Goal: Transaction & Acquisition: Purchase product/service

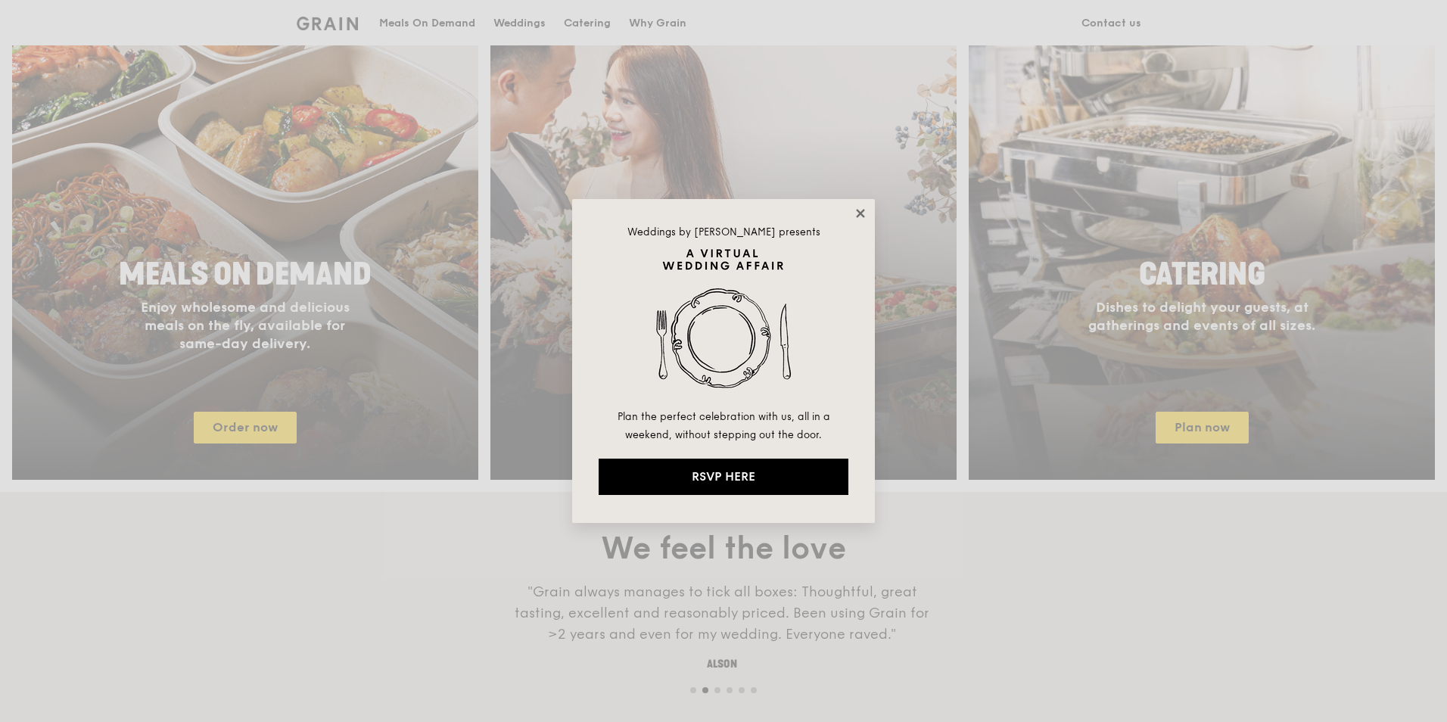
click at [859, 216] on icon at bounding box center [861, 214] width 14 height 14
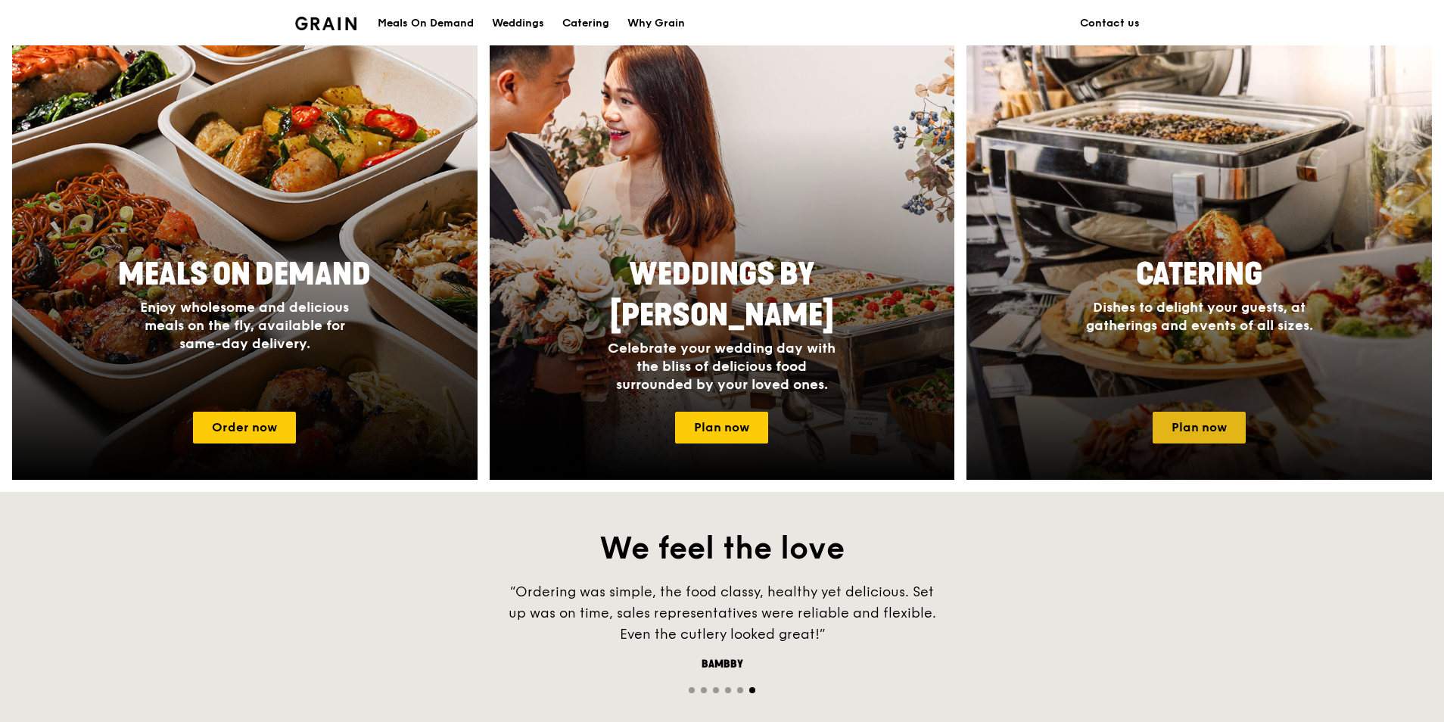
click at [1199, 437] on link "Plan now" at bounding box center [1199, 428] width 93 height 32
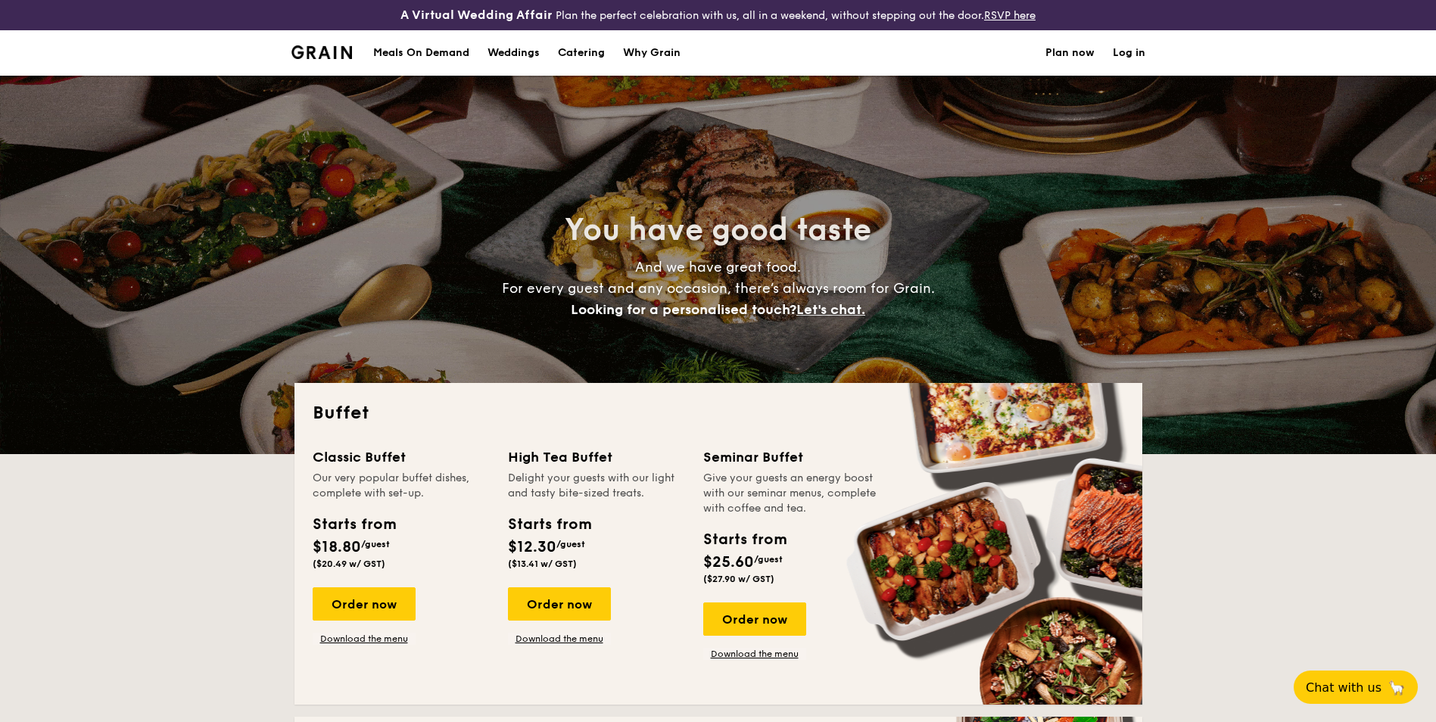
select select
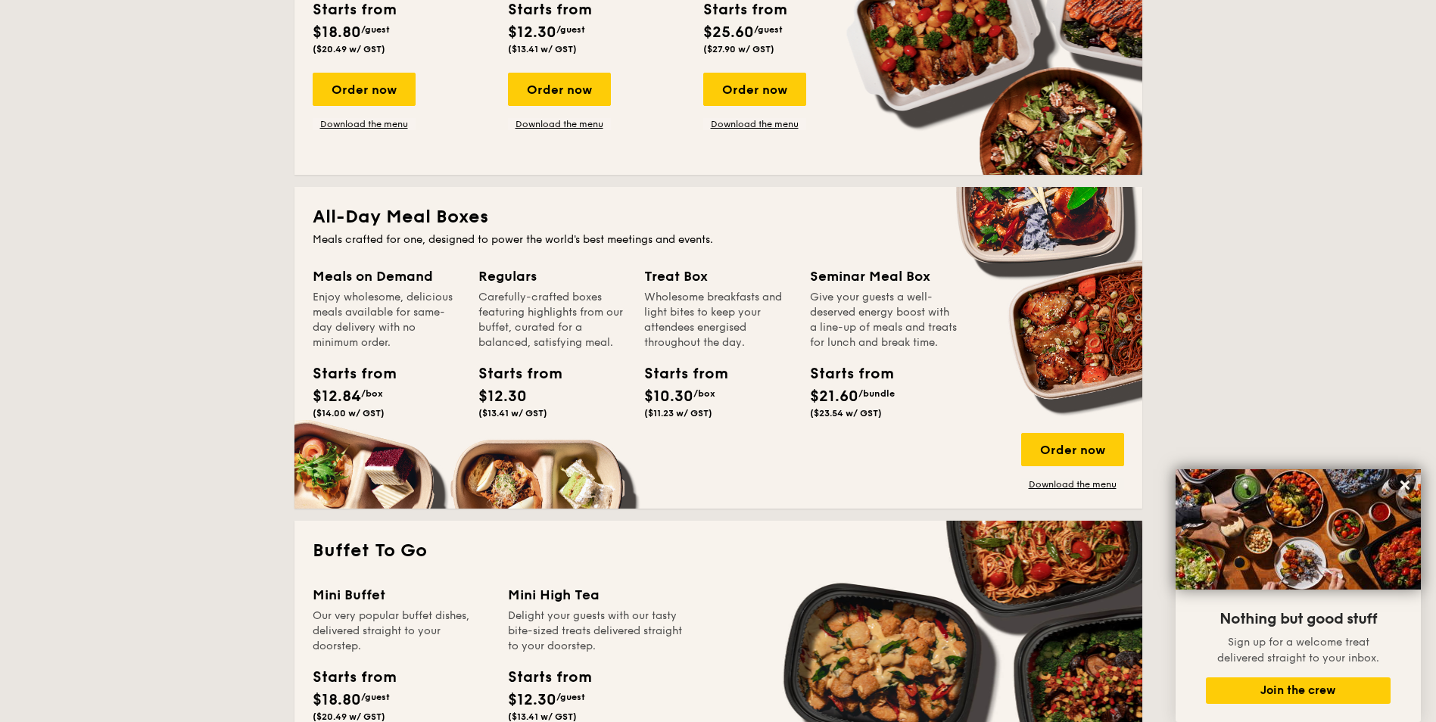
scroll to position [303, 0]
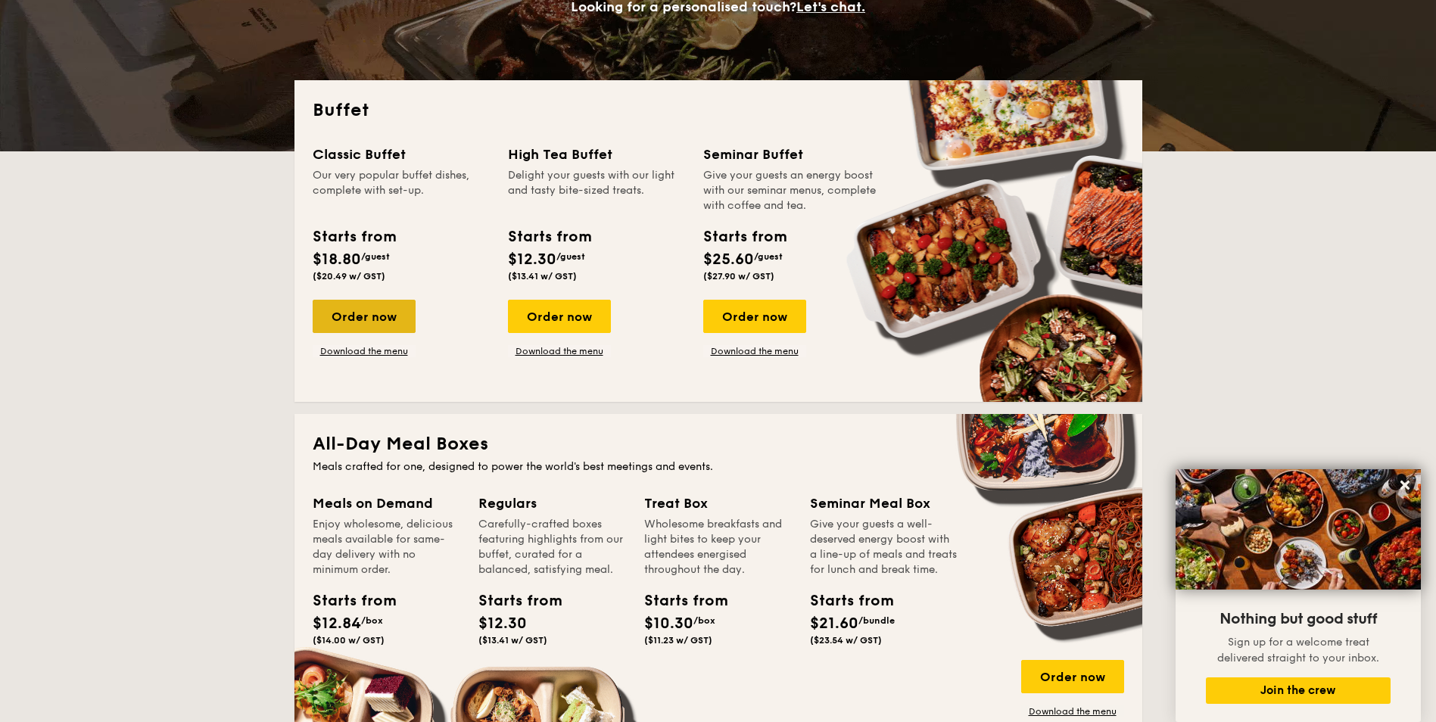
click at [391, 318] on div "Order now" at bounding box center [364, 316] width 103 height 33
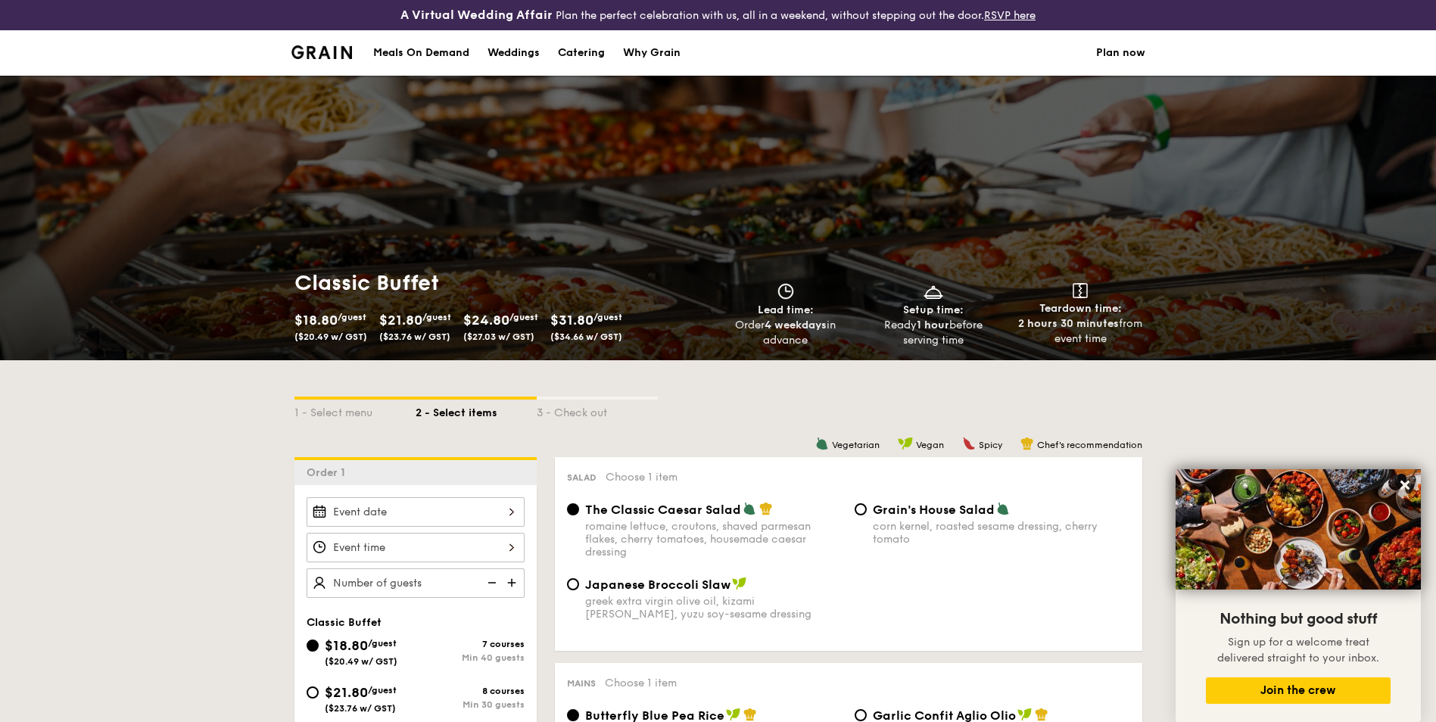
select select
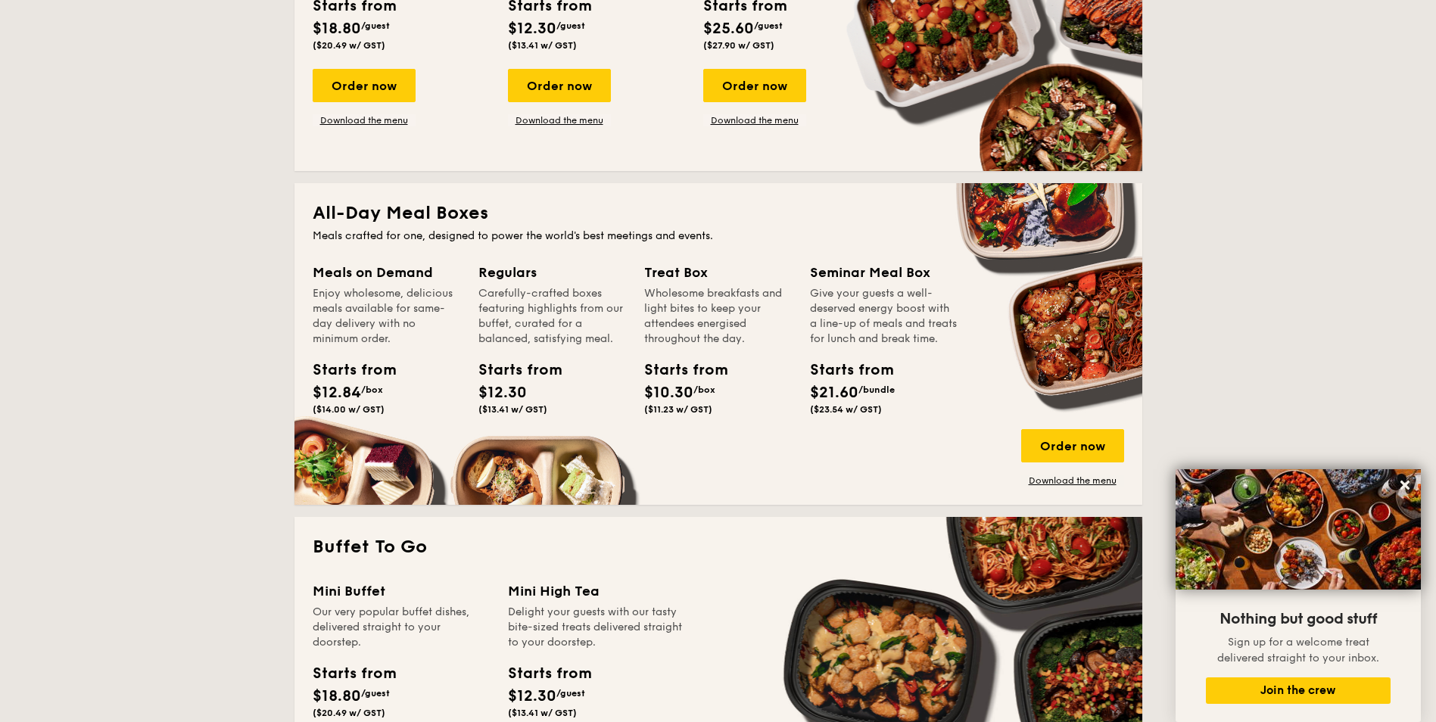
scroll to position [560, 0]
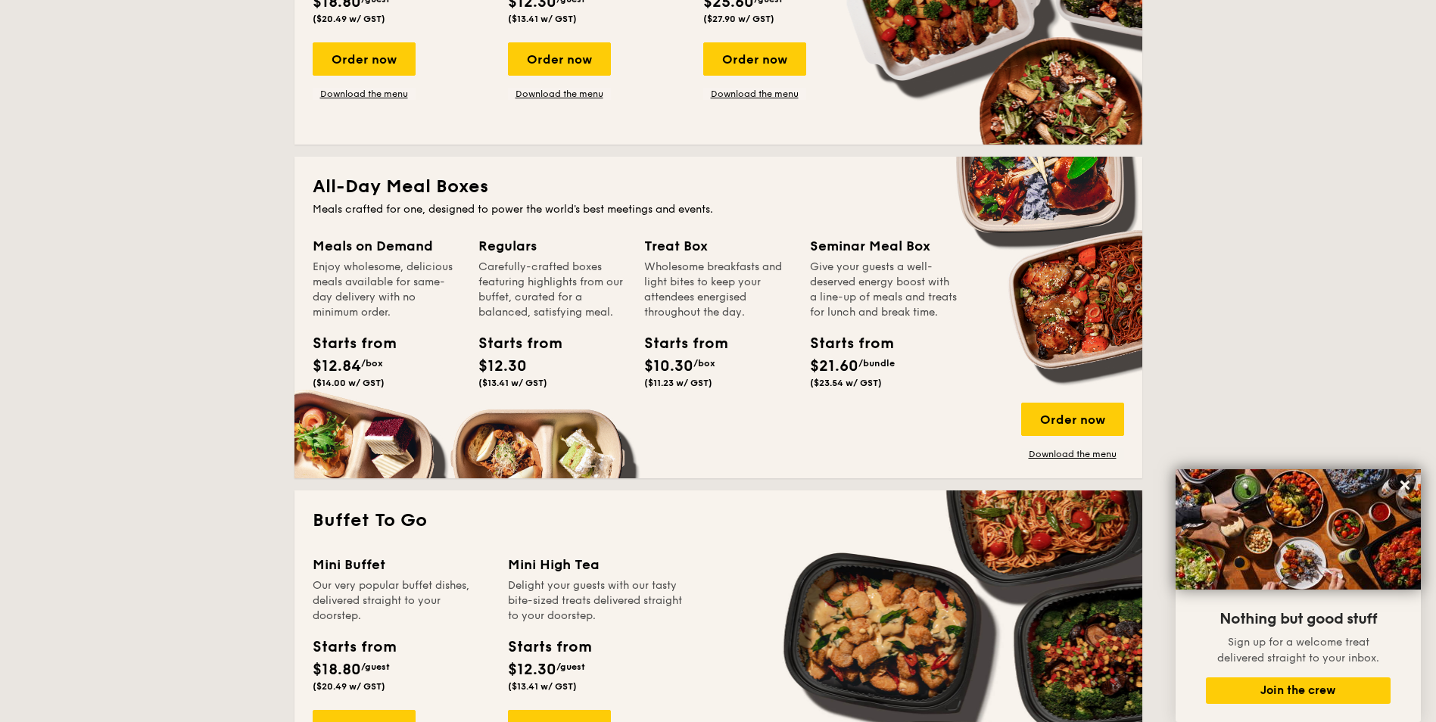
click at [564, 287] on div "Carefully-crafted boxes featuring highlights from our buffet, curated for a bal…" at bounding box center [552, 290] width 148 height 61
drag, startPoint x: 564, startPoint y: 287, endPoint x: 413, endPoint y: 288, distance: 150.6
click at [413, 288] on div "Enjoy wholesome, delicious meals available for same-day delivery with no minimu…" at bounding box center [387, 290] width 148 height 61
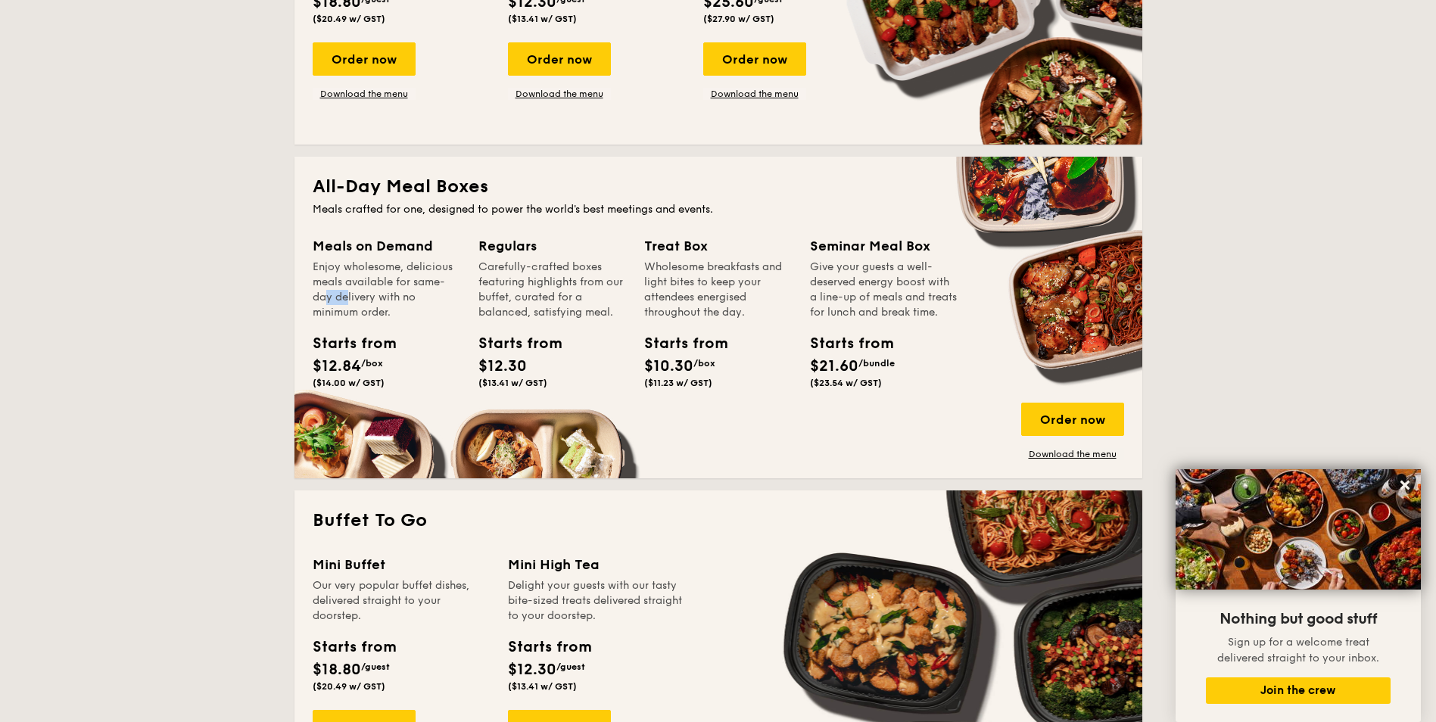
click at [413, 288] on div "Enjoy wholesome, delicious meals available for same-day delivery with no minimu…" at bounding box center [387, 290] width 148 height 61
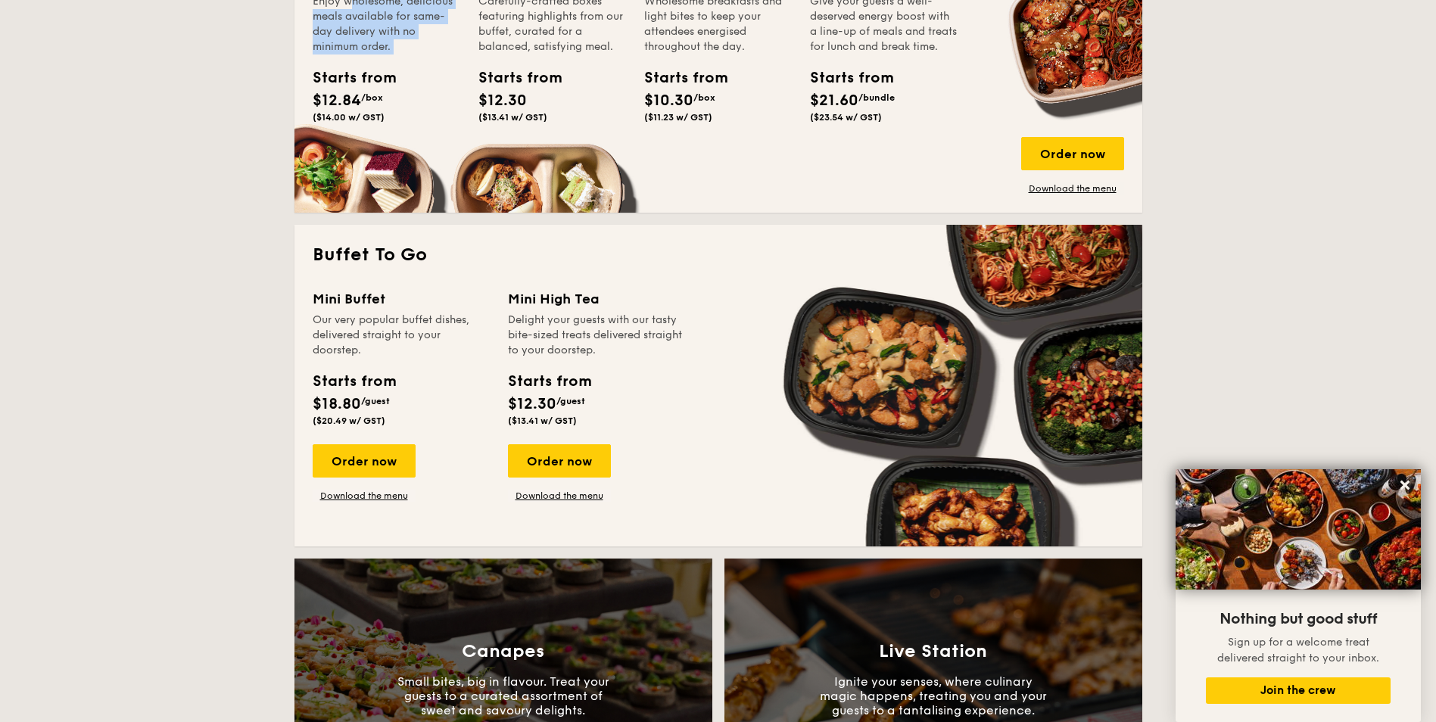
scroll to position [863, 0]
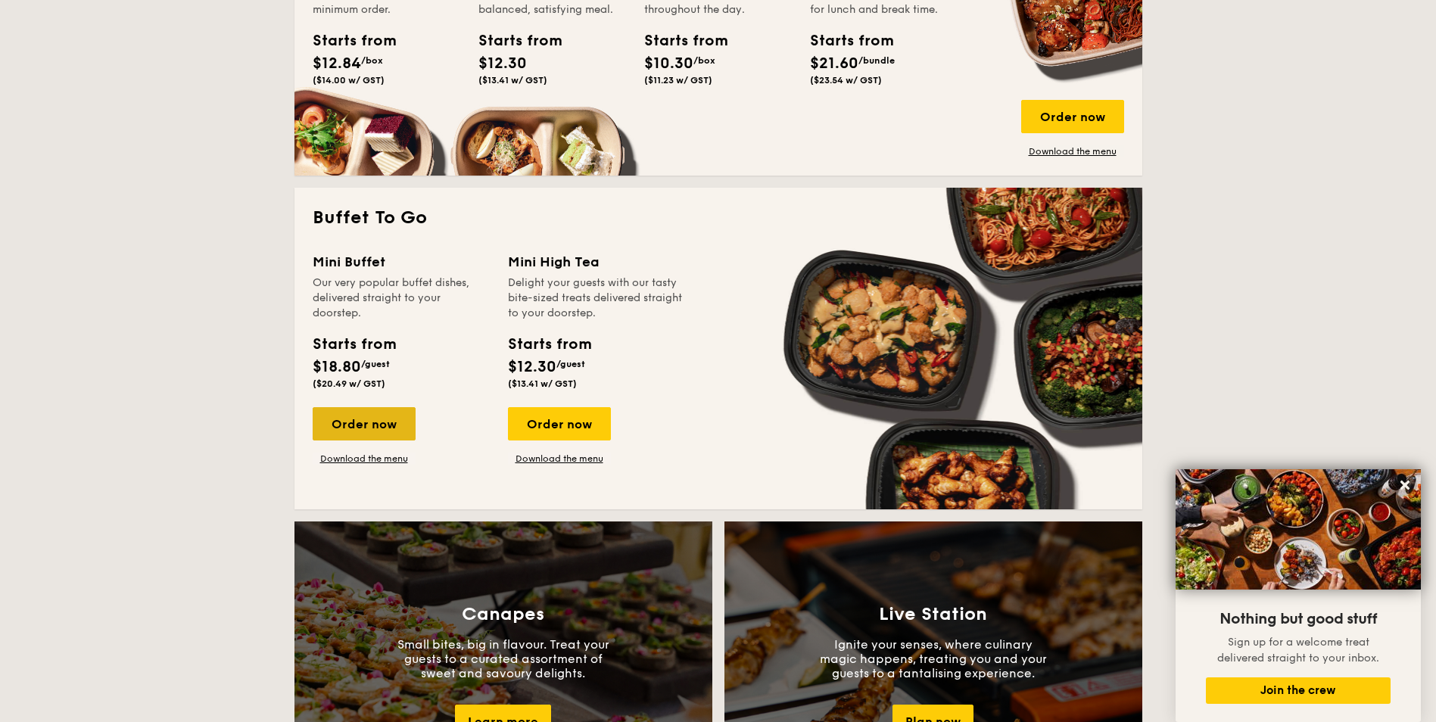
click at [368, 421] on div "Order now" at bounding box center [364, 423] width 103 height 33
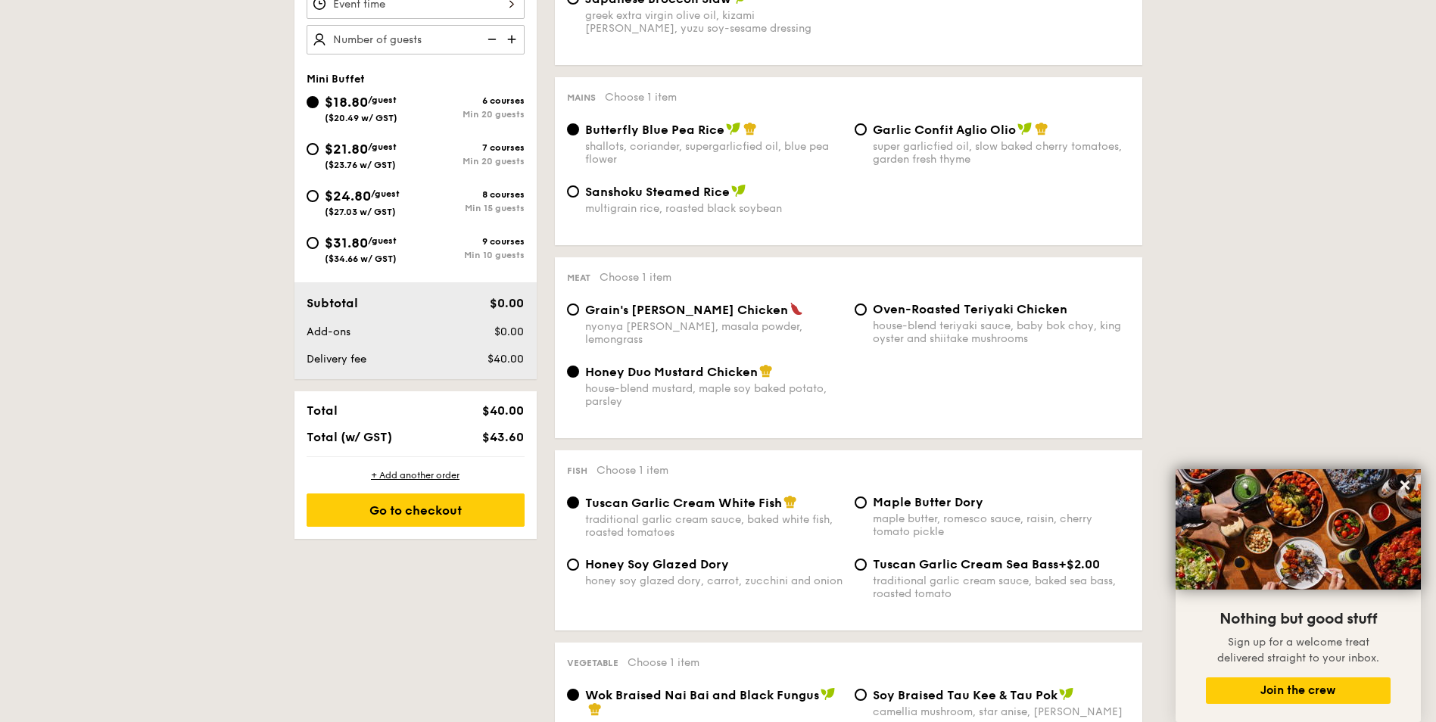
scroll to position [530, 0]
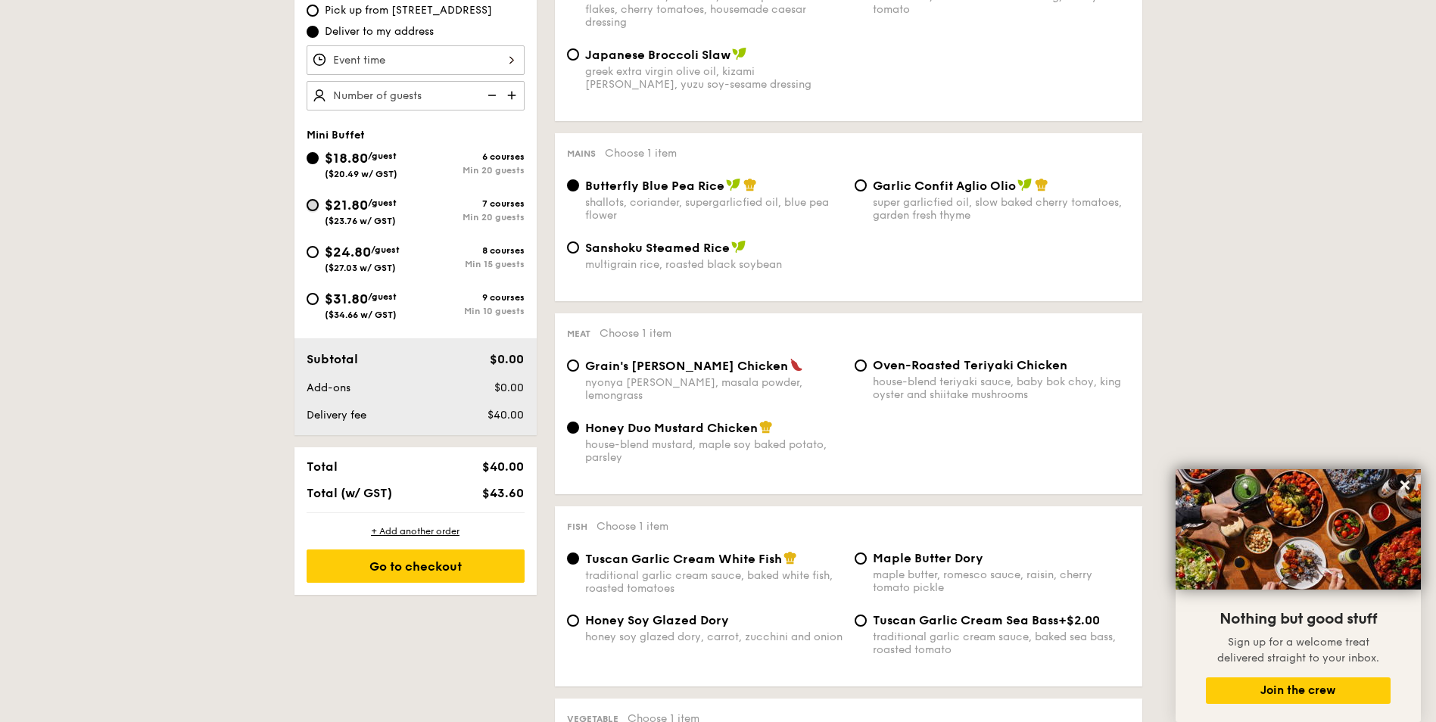
click at [318, 207] on input "$21.80 /guest ($23.76 w/ GST) 7 courses Min 20 guests" at bounding box center [313, 205] width 12 height 12
radio input "true"
radio input "false"
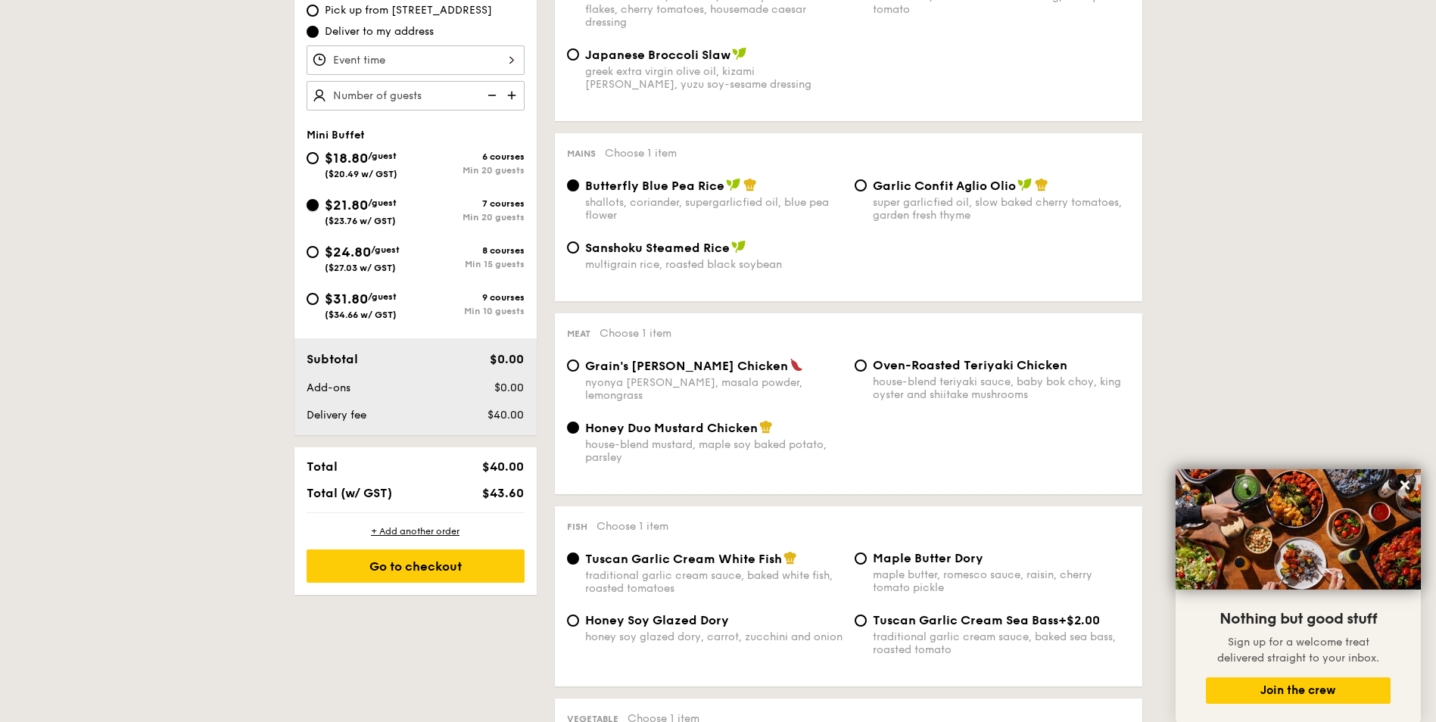
radio input "true"
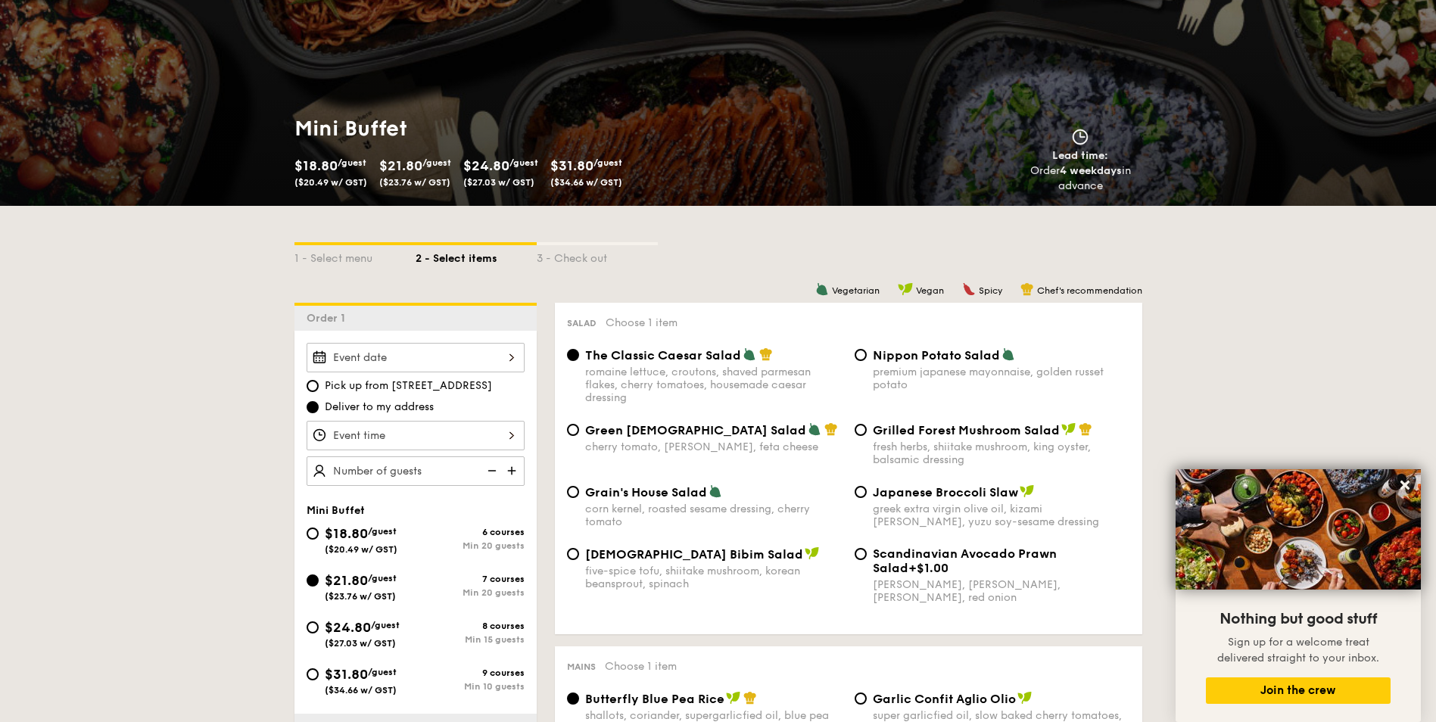
scroll to position [151, 0]
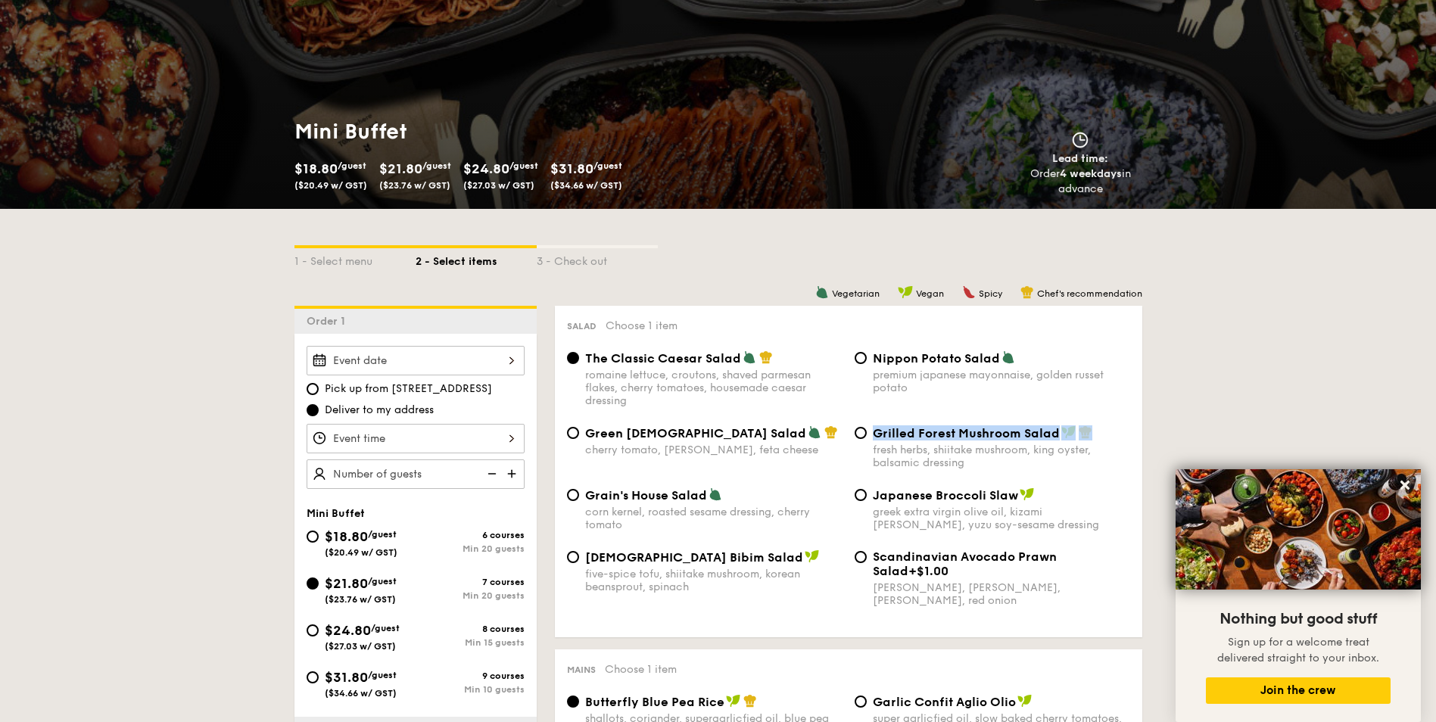
drag, startPoint x: 1069, startPoint y: 431, endPoint x: 876, endPoint y: 431, distance: 193.8
click at [876, 431] on div "Grilled Forest Mushroom Salad" at bounding box center [1001, 432] width 257 height 15
copy div "Grilled Forest Mushroom Salad"
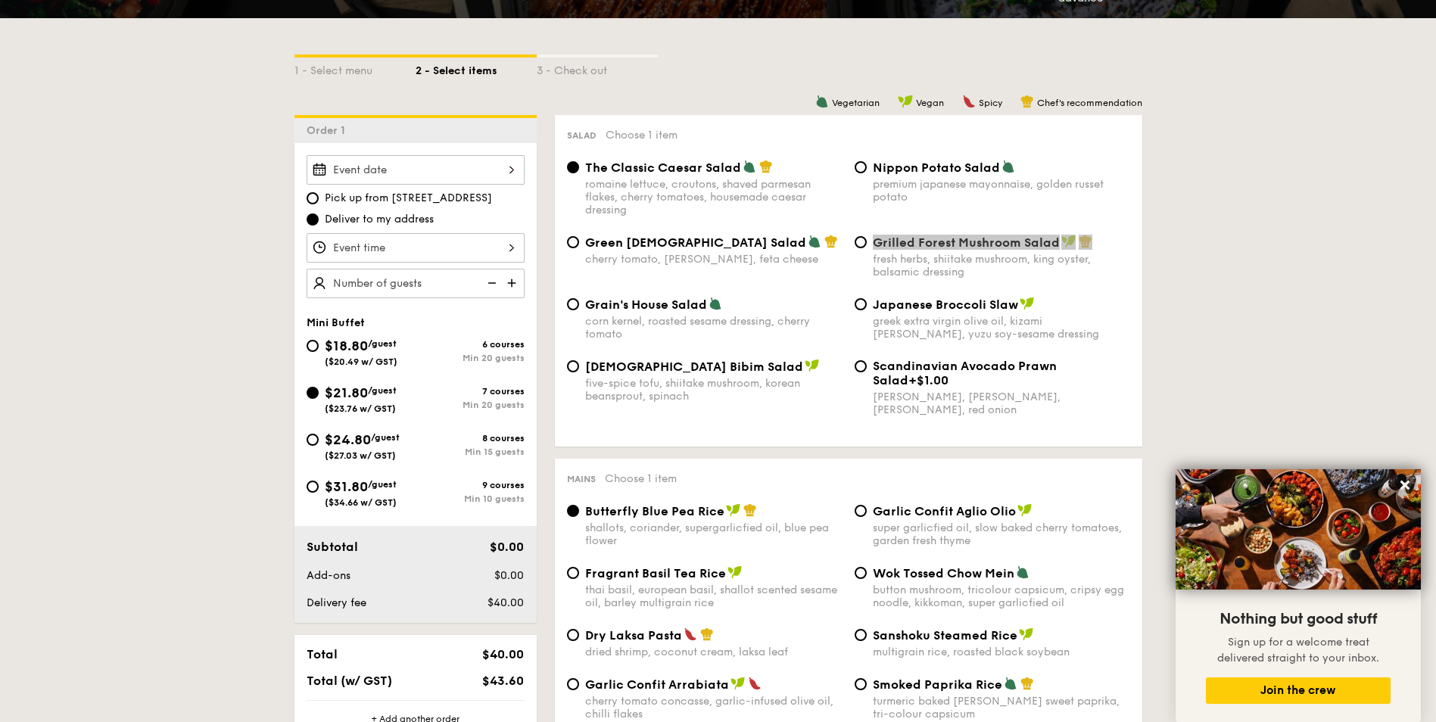
scroll to position [454, 0]
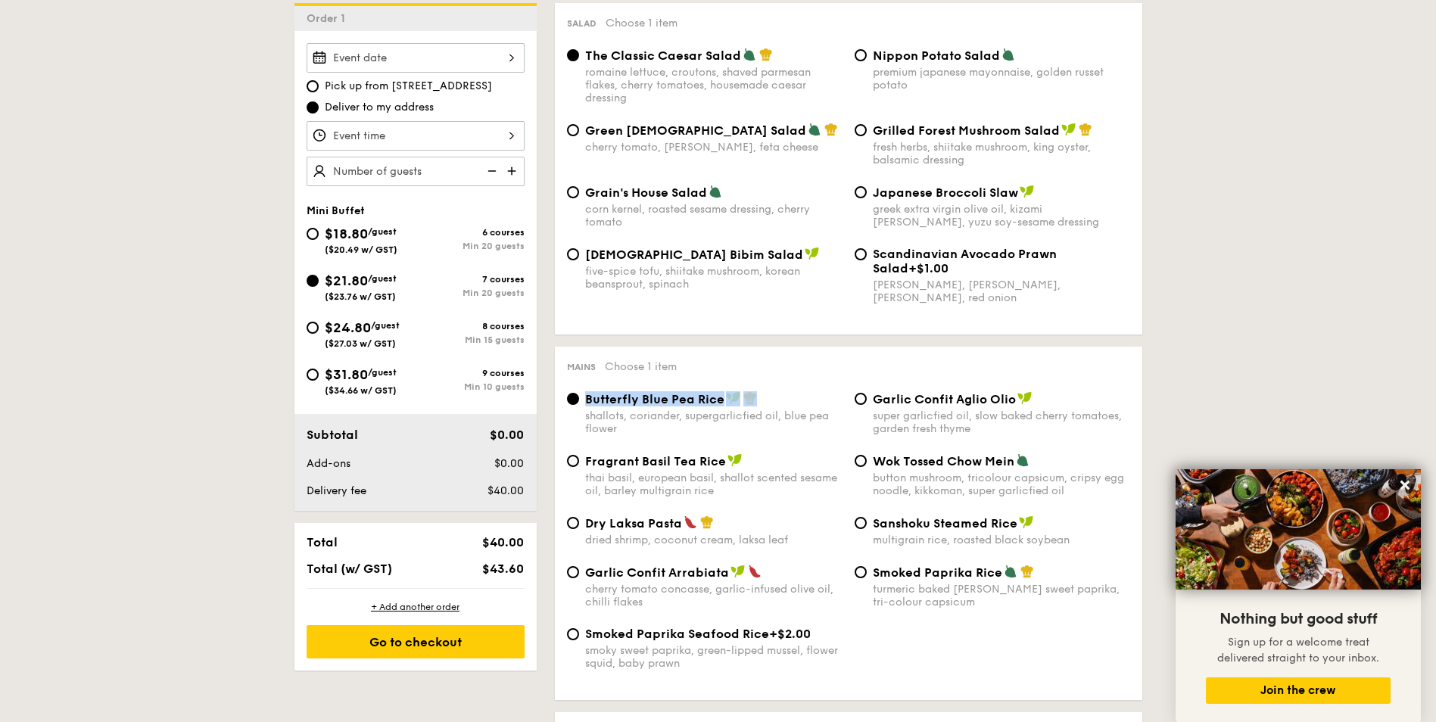
drag, startPoint x: 759, startPoint y: 401, endPoint x: 581, endPoint y: 405, distance: 177.9
click at [581, 405] on div "Butterfly Blue Pea Rice shallots, coriander, supergarlicfied oil, blue pea flow…" at bounding box center [705, 413] width 288 height 44
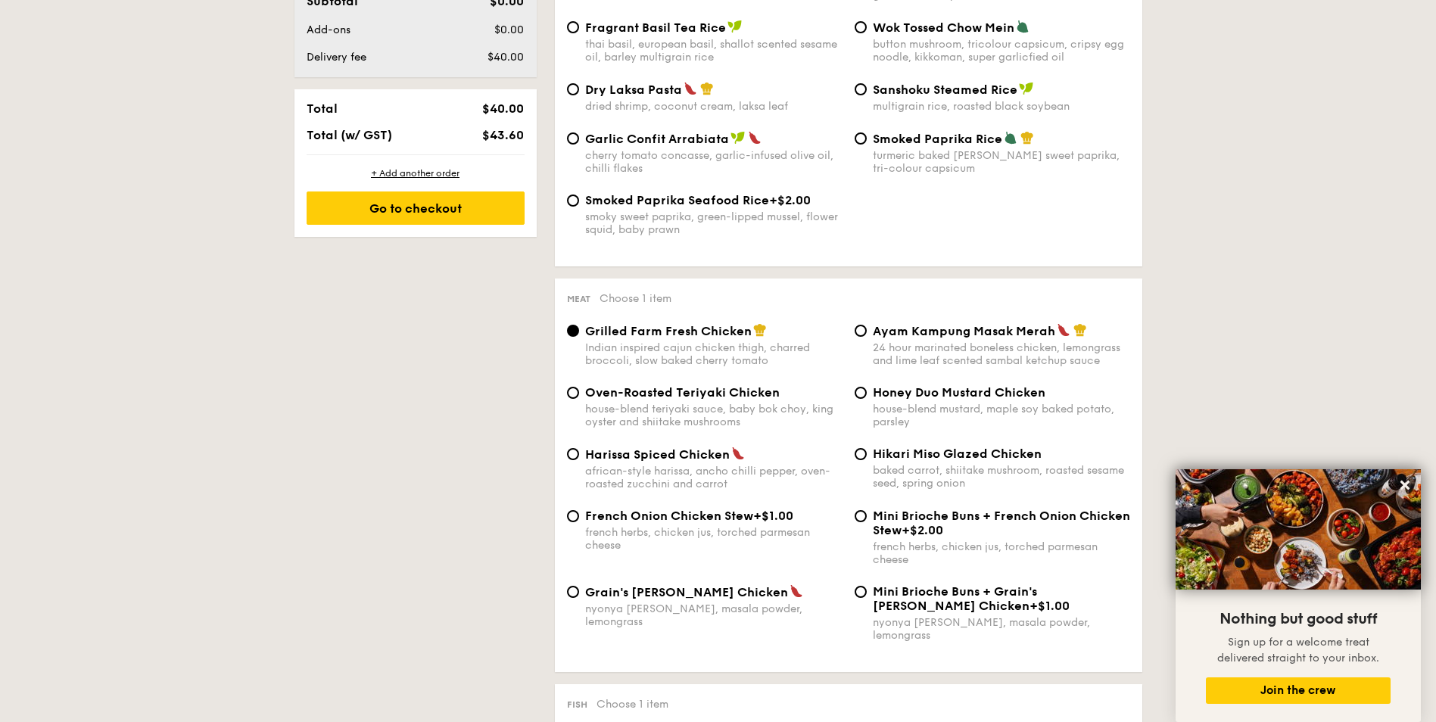
scroll to position [908, 0]
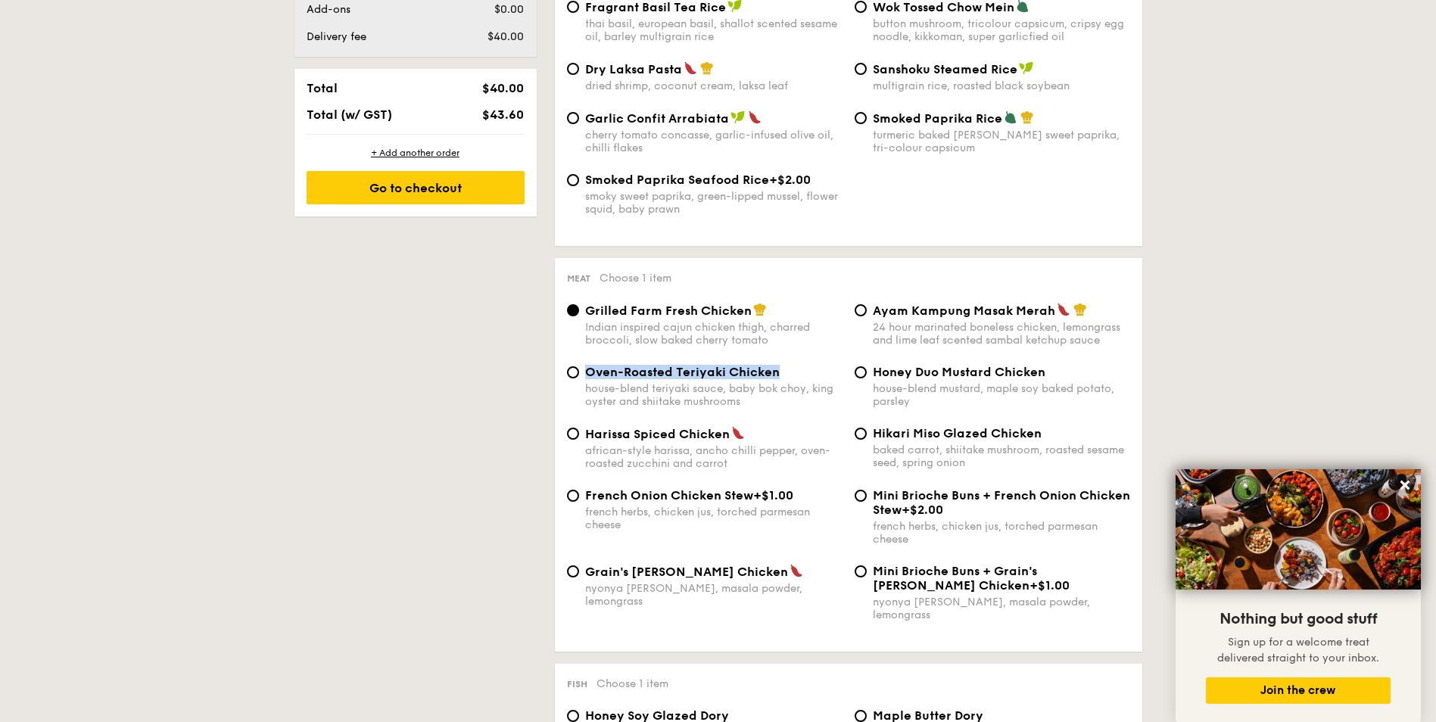
drag, startPoint x: 789, startPoint y: 372, endPoint x: 587, endPoint y: 375, distance: 201.3
click at [587, 375] on div "Oven-Roasted Teriyaki Chicken" at bounding box center [713, 372] width 257 height 14
copy span "Oven-Roasted Teriyaki Chicken"
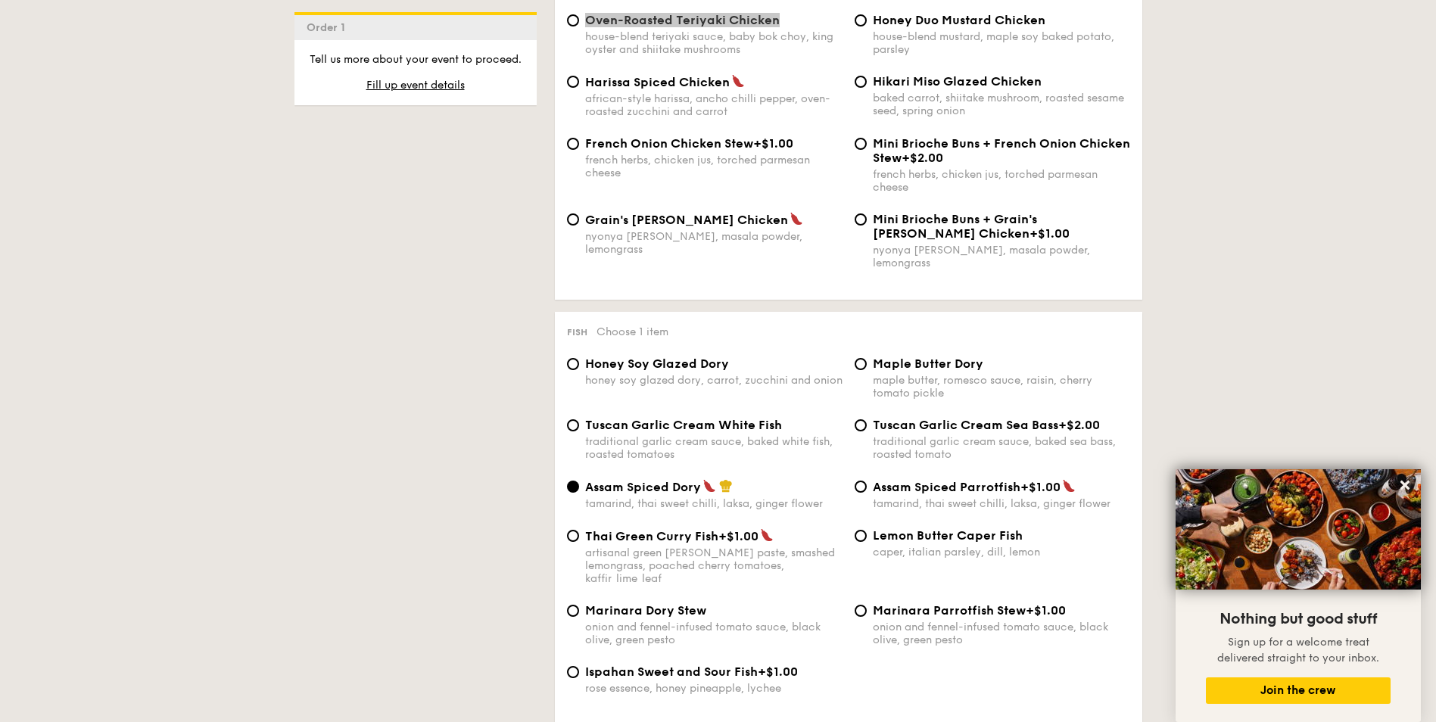
scroll to position [1287, 0]
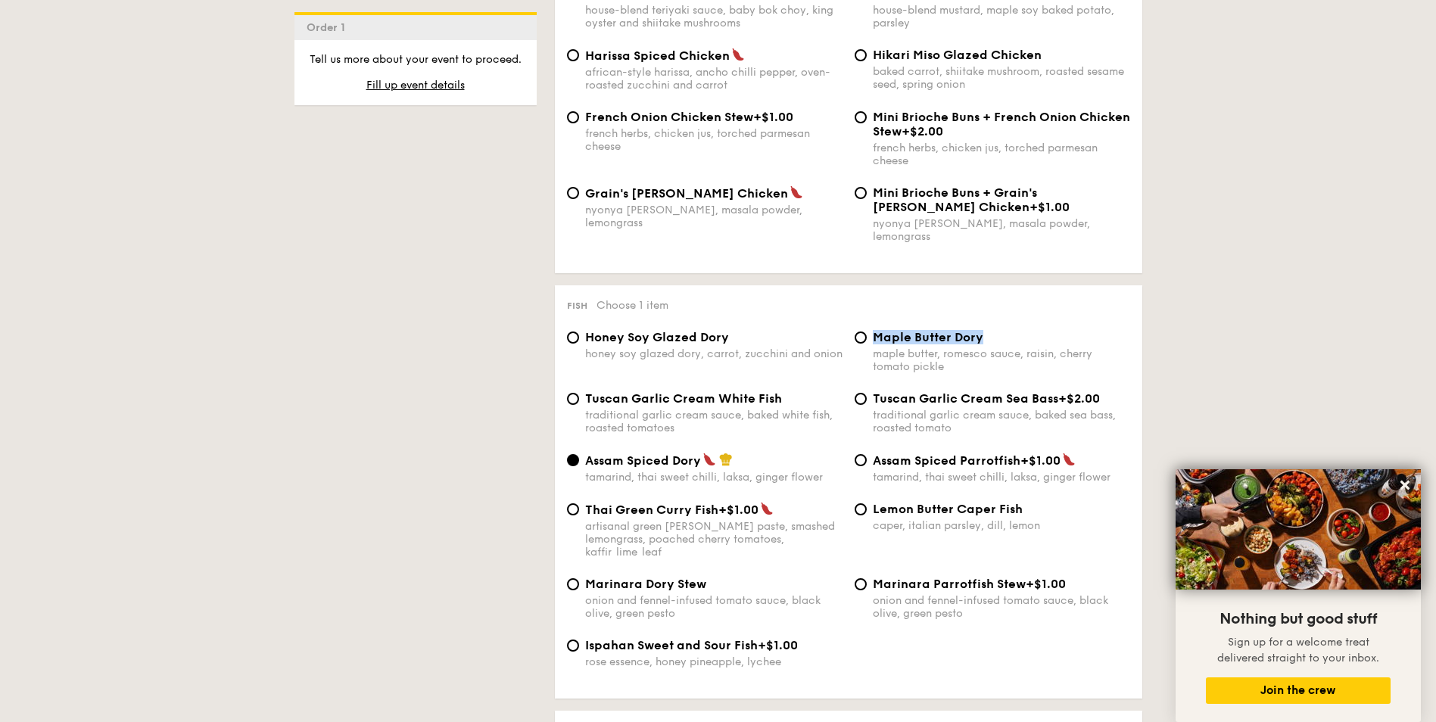
drag, startPoint x: 1029, startPoint y: 326, endPoint x: 876, endPoint y: 327, distance: 152.9
click at [876, 330] on div "Maple Butter Dory" at bounding box center [1001, 337] width 257 height 14
copy span "Maple Butter Dory"
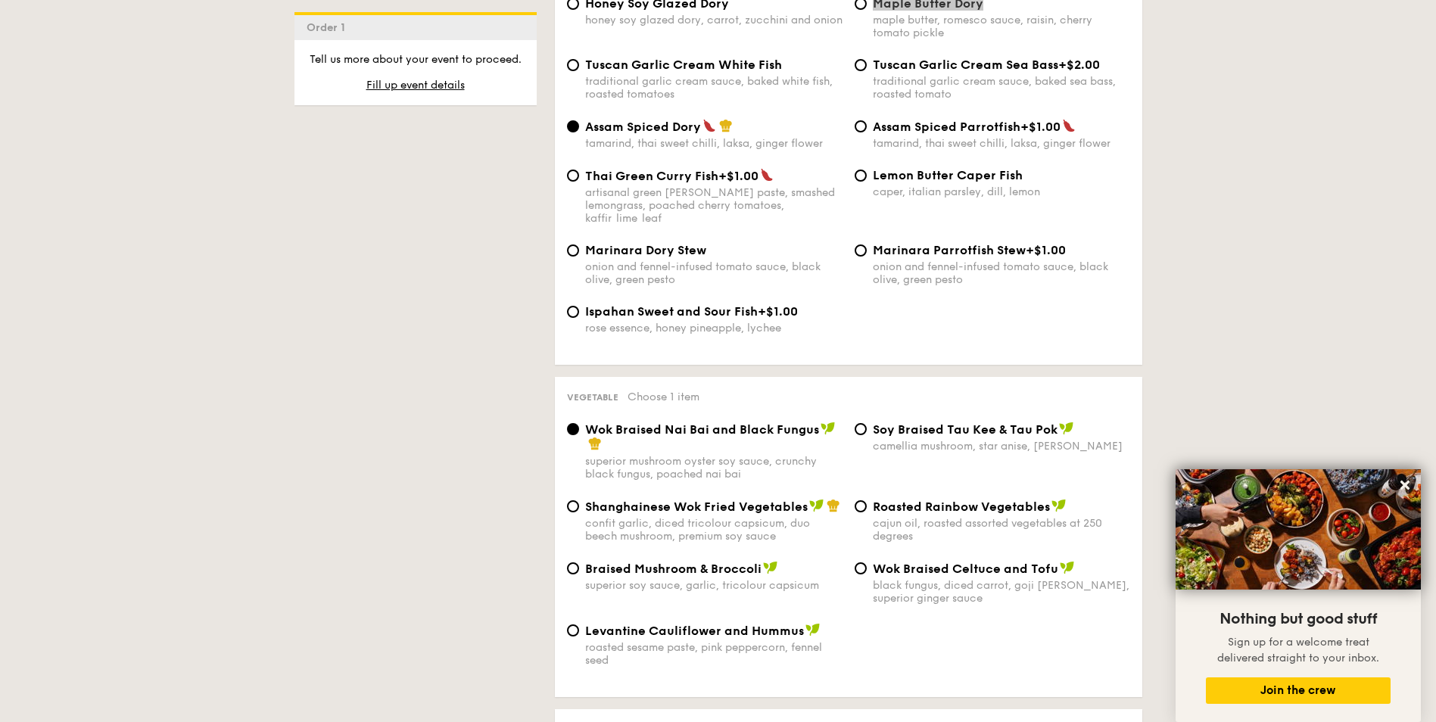
scroll to position [1665, 0]
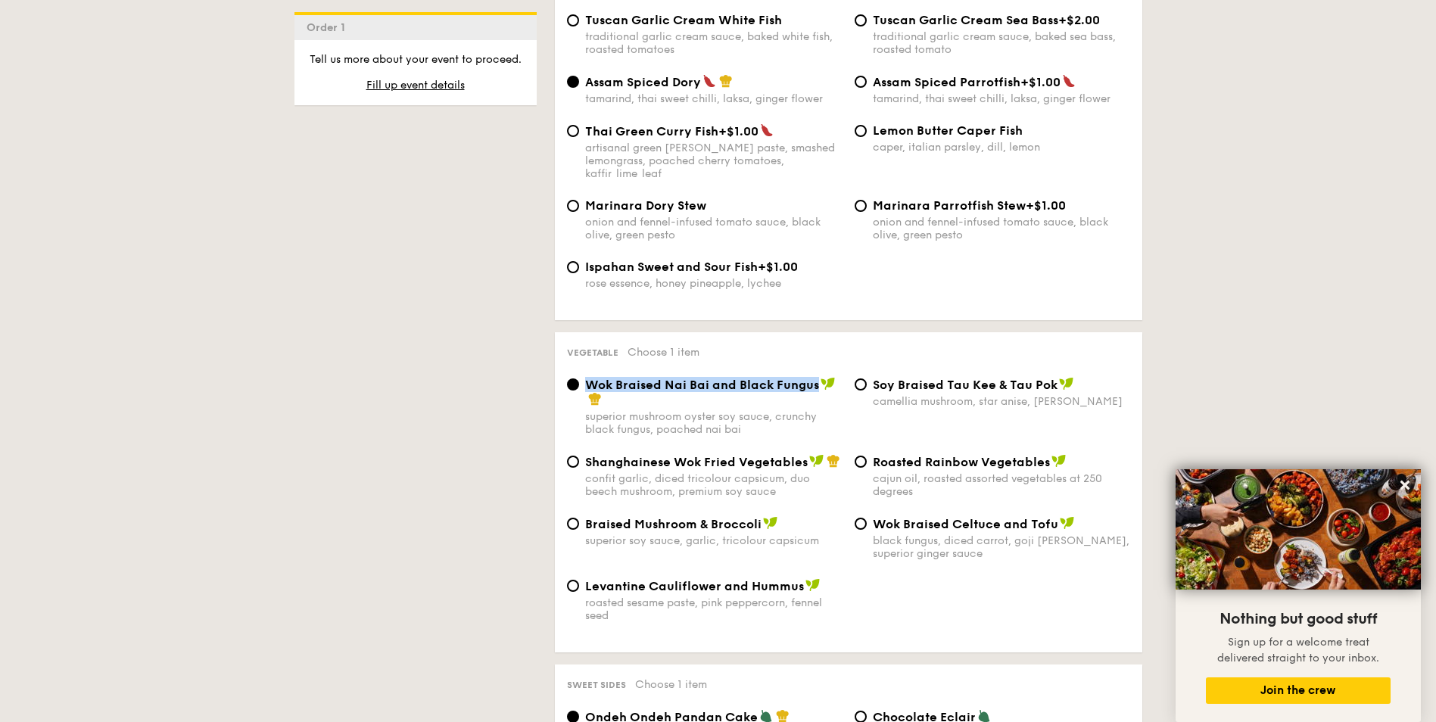
drag, startPoint x: 817, startPoint y: 363, endPoint x: 589, endPoint y: 363, distance: 228.6
click at [589, 378] on span "Wok Braised Nai Bai and Black Fungus" at bounding box center [702, 385] width 234 height 14
copy span "Wok Braised Nai Bai and Black Fungus"
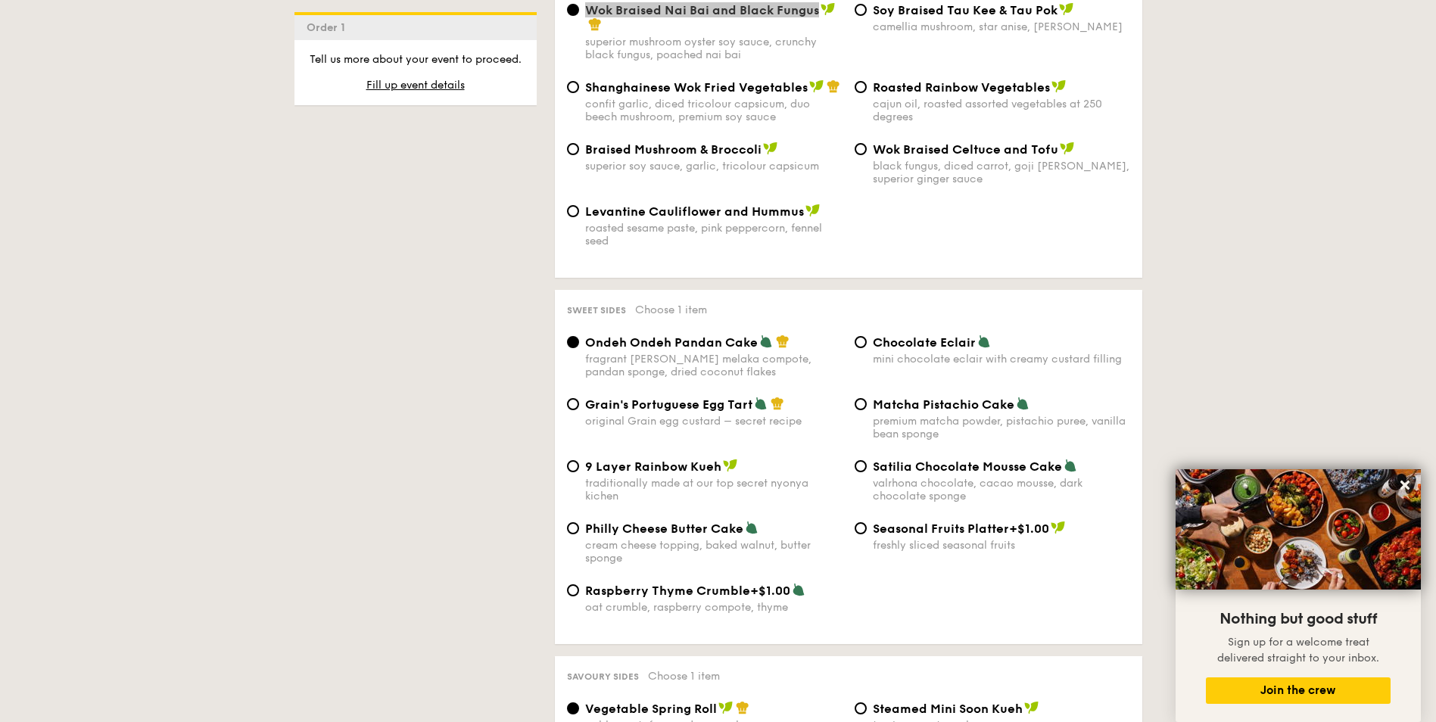
scroll to position [2044, 0]
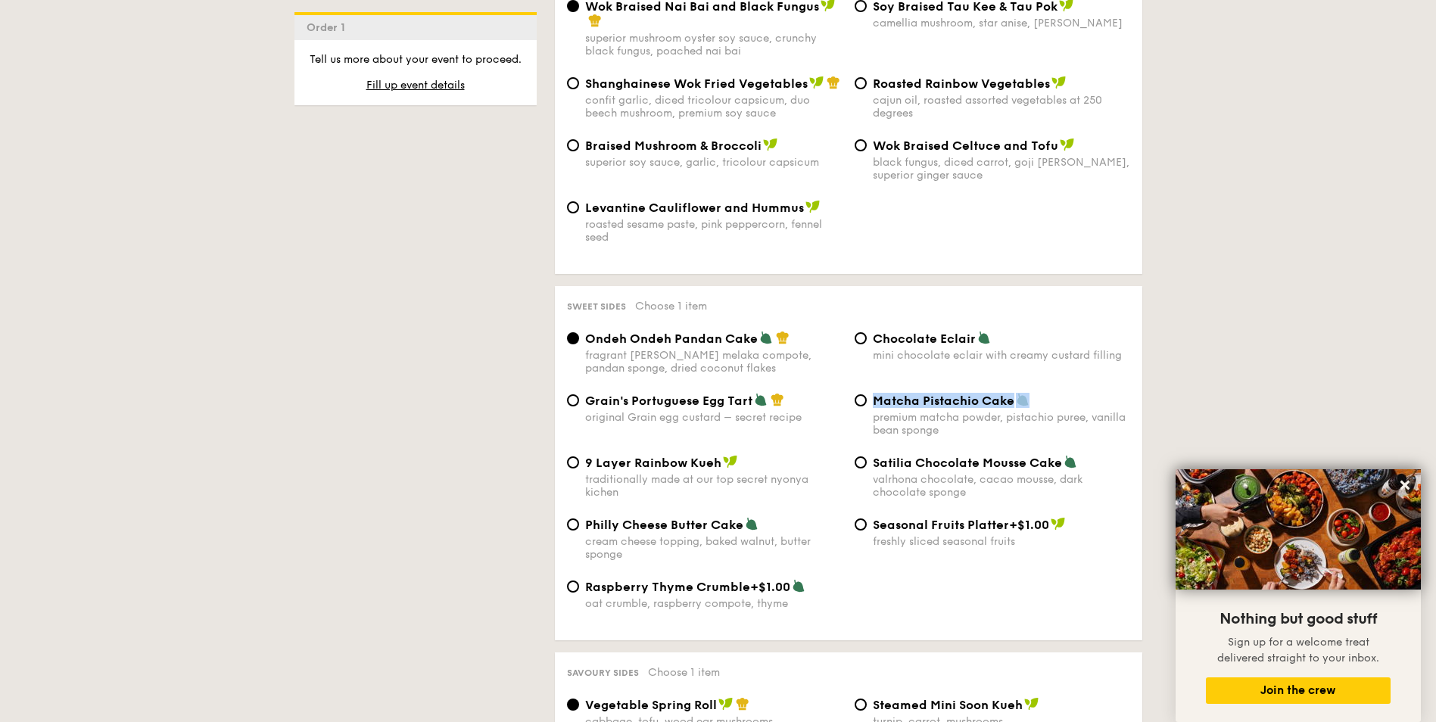
drag, startPoint x: 1047, startPoint y: 379, endPoint x: 874, endPoint y: 377, distance: 172.6
click at [874, 393] on div "Matcha Pistachio Cake" at bounding box center [1001, 400] width 257 height 15
copy span "Matcha Pistachio Cake"
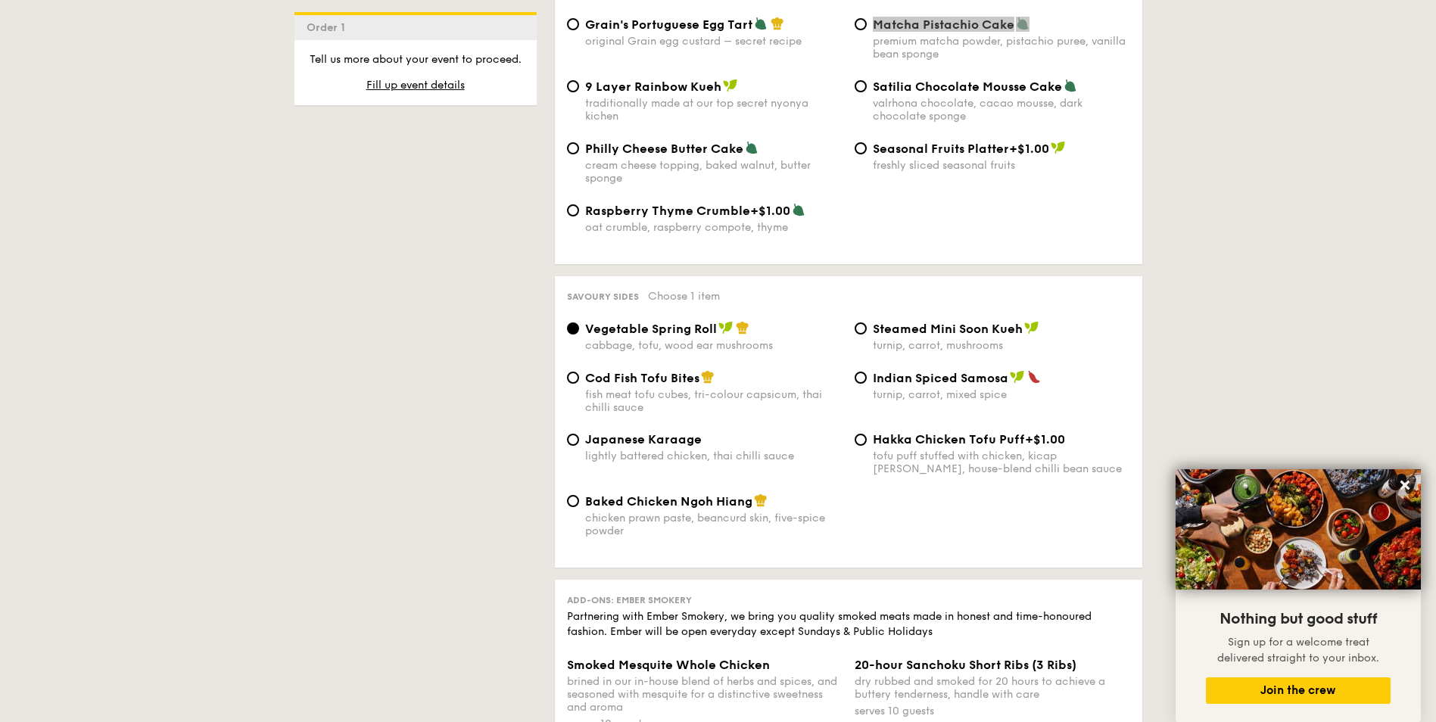
scroll to position [2422, 0]
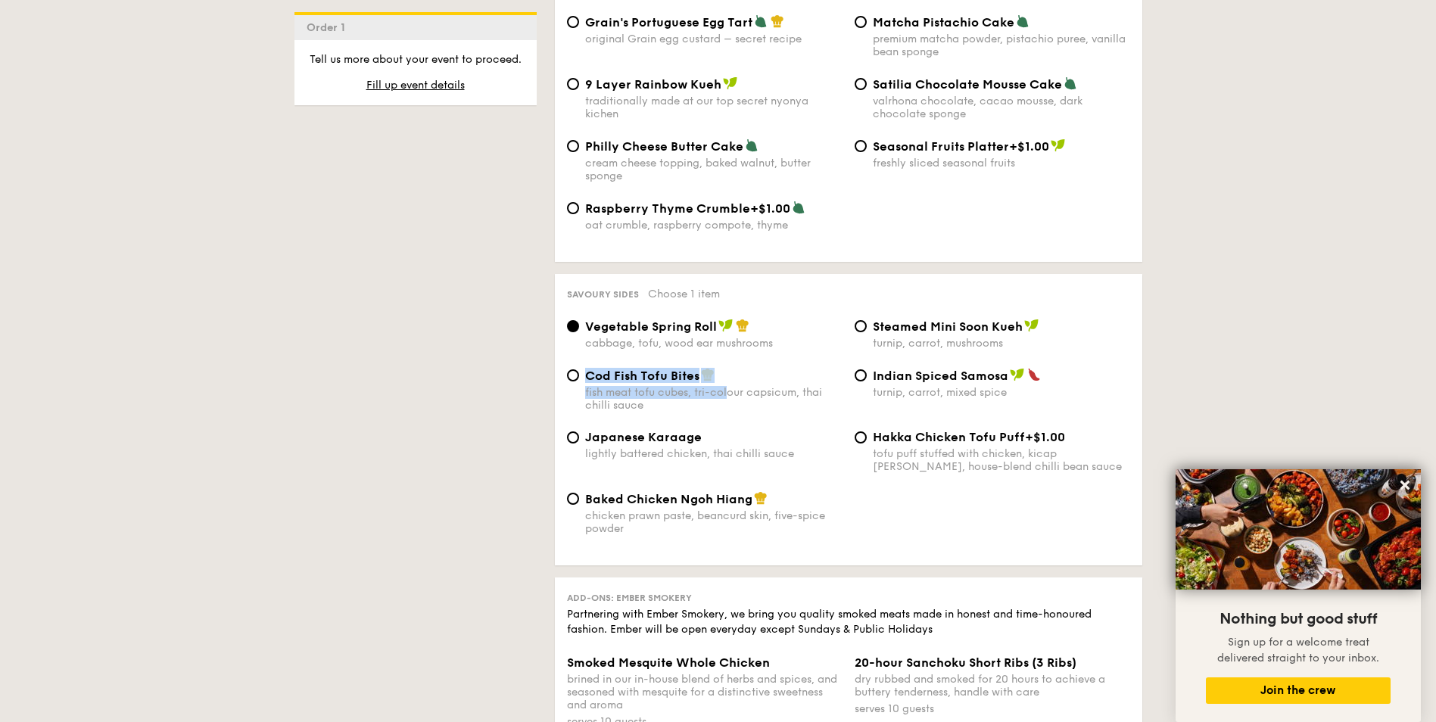
drag, startPoint x: 721, startPoint y: 355, endPoint x: 586, endPoint y: 350, distance: 135.6
click at [586, 368] on div "Cod Fish Tofu Bites fish meat tofu cubes, tri-colour capsicum, thai chilli sauce" at bounding box center [713, 390] width 257 height 44
copy div "Cod Fish Tofu Bites fish meat tofu cubes, tri-col"
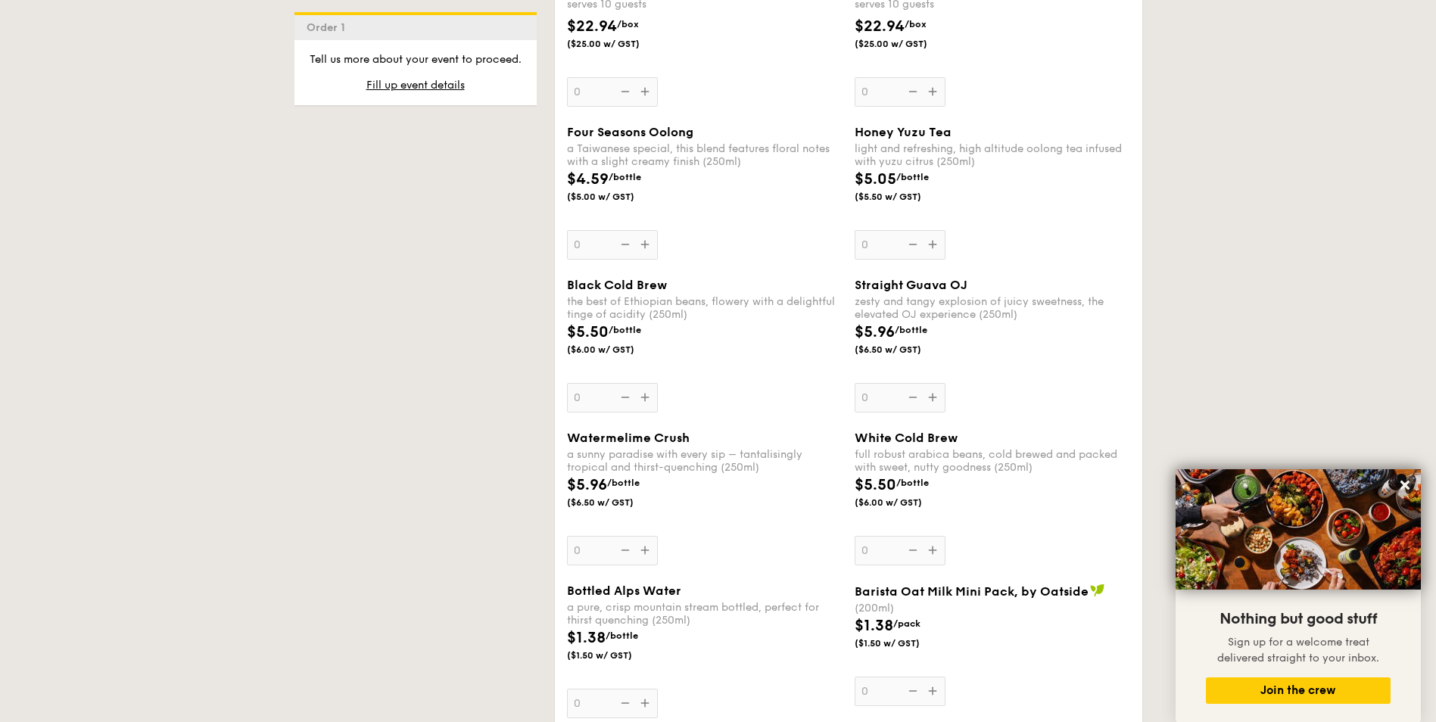
scroll to position [3557, 0]
drag, startPoint x: 712, startPoint y: 409, endPoint x: 562, endPoint y: 416, distance: 150.0
click at [562, 431] on div "Watermelime Crush a sunny paradise with every sip – tantalisingly tropical and …" at bounding box center [705, 498] width 288 height 135
copy span "Watermelime Crush"
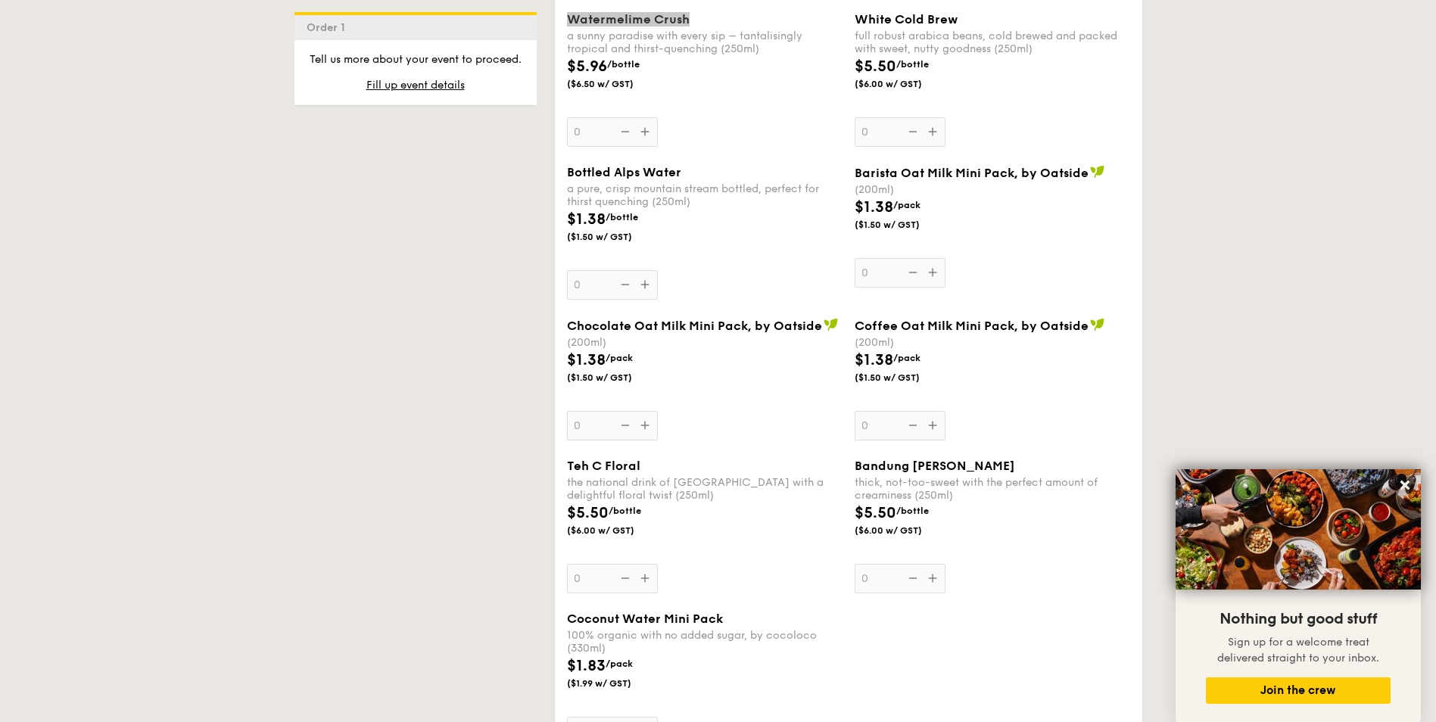
scroll to position [4012, 0]
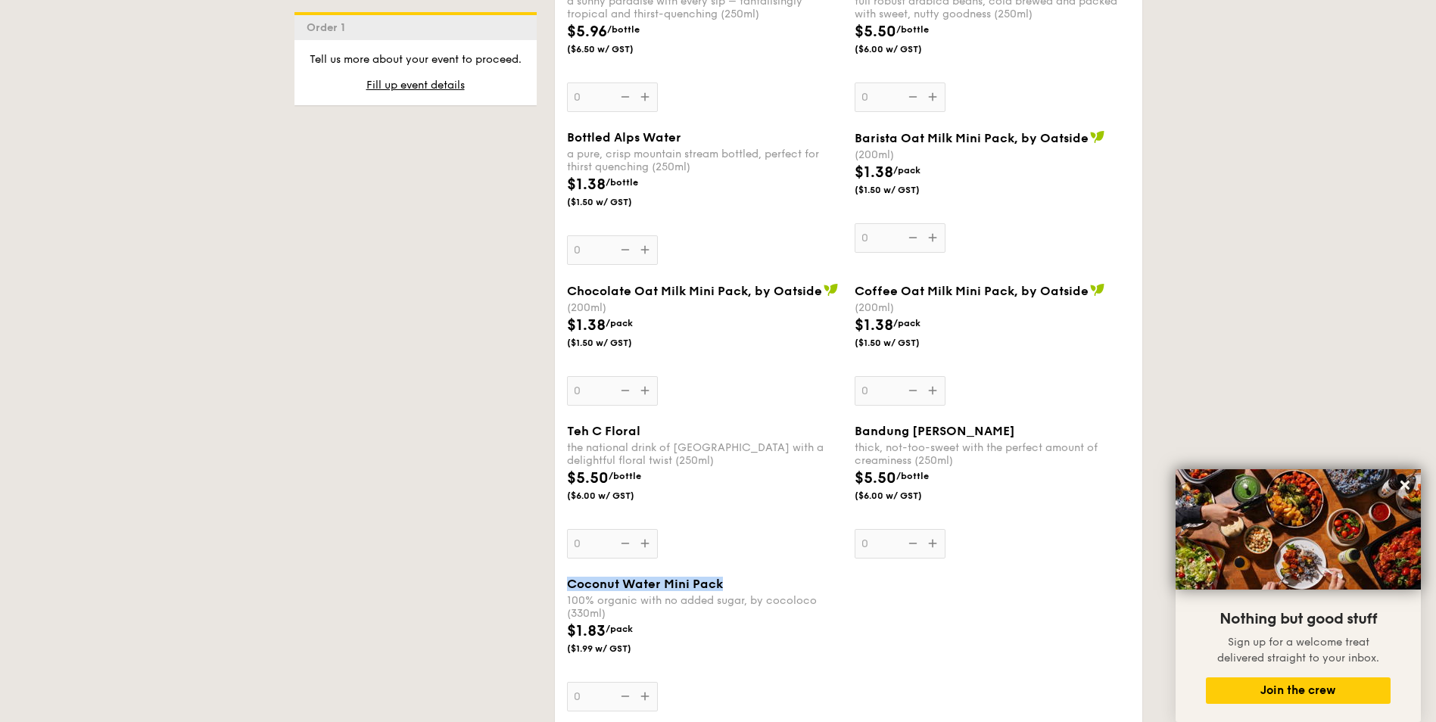
drag, startPoint x: 731, startPoint y: 555, endPoint x: 565, endPoint y: 557, distance: 165.8
click at [565, 577] on div "Coconut Water Mini Pack 100% organic with no added sugar, by cocoloco (330ml) $…" at bounding box center [705, 644] width 288 height 135
copy span "Coconut Water Mini Pack"
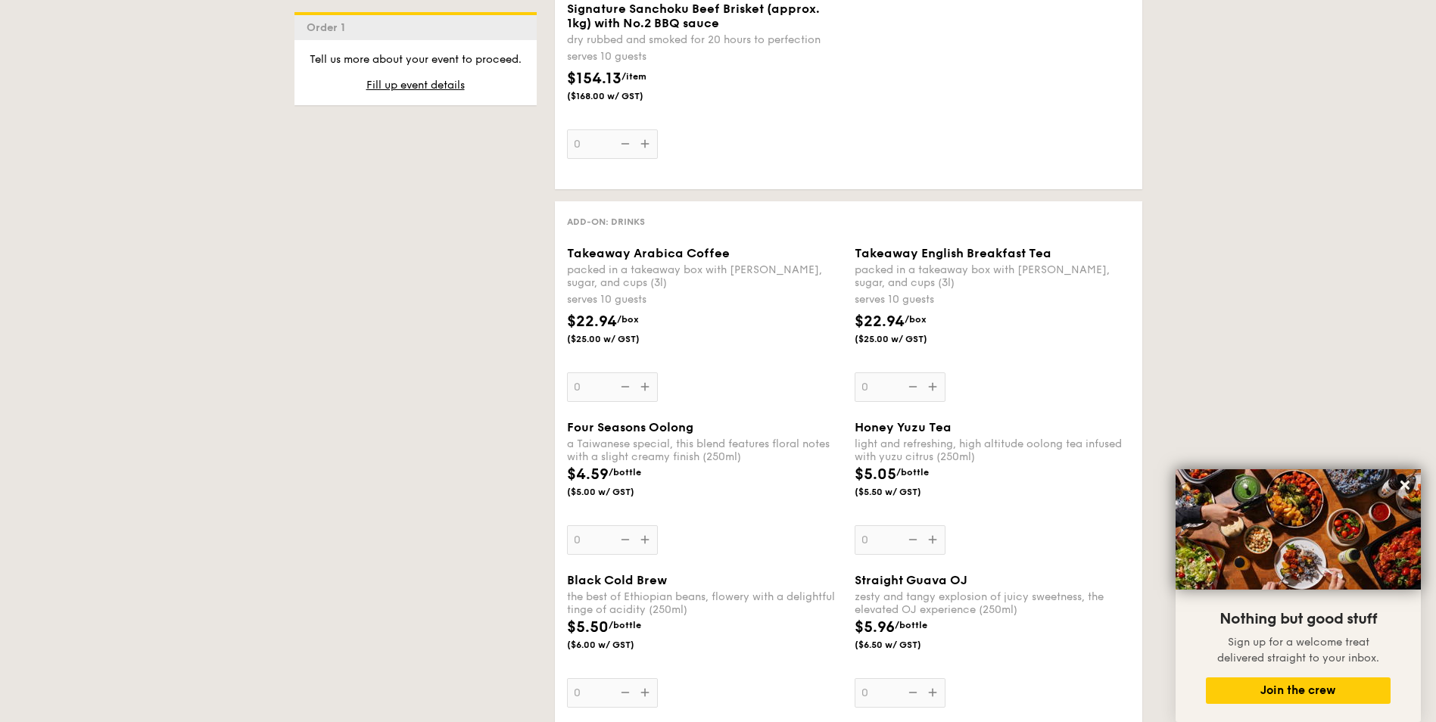
scroll to position [3255, 0]
